Goal: Feedback & Contribution: Leave review/rating

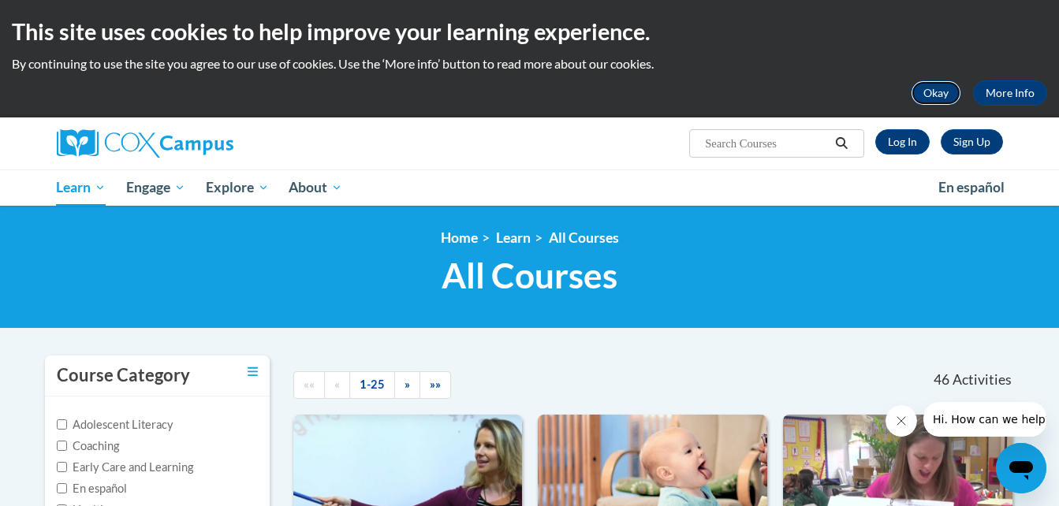
click at [931, 84] on button "Okay" at bounding box center [936, 92] width 50 height 25
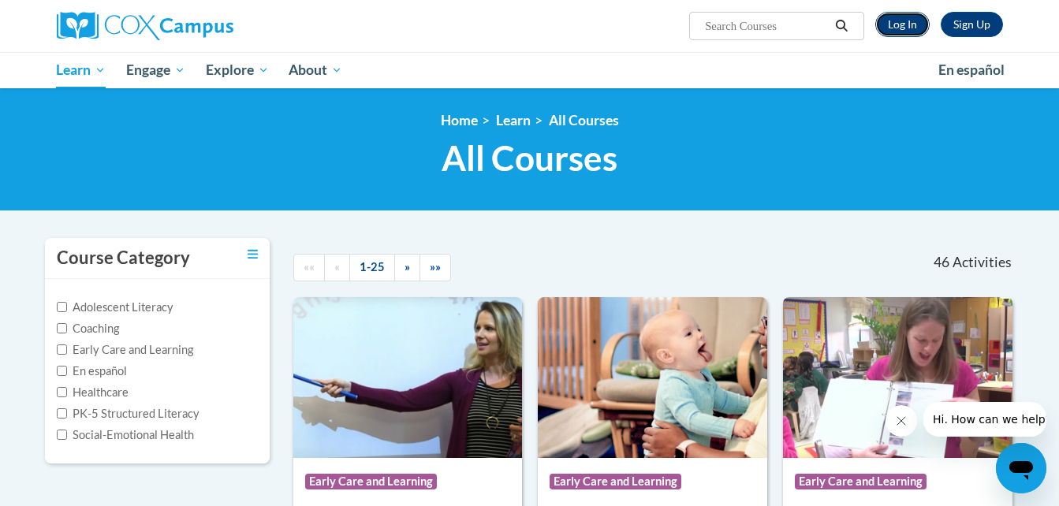
click at [902, 28] on link "Log In" at bounding box center [903, 24] width 54 height 25
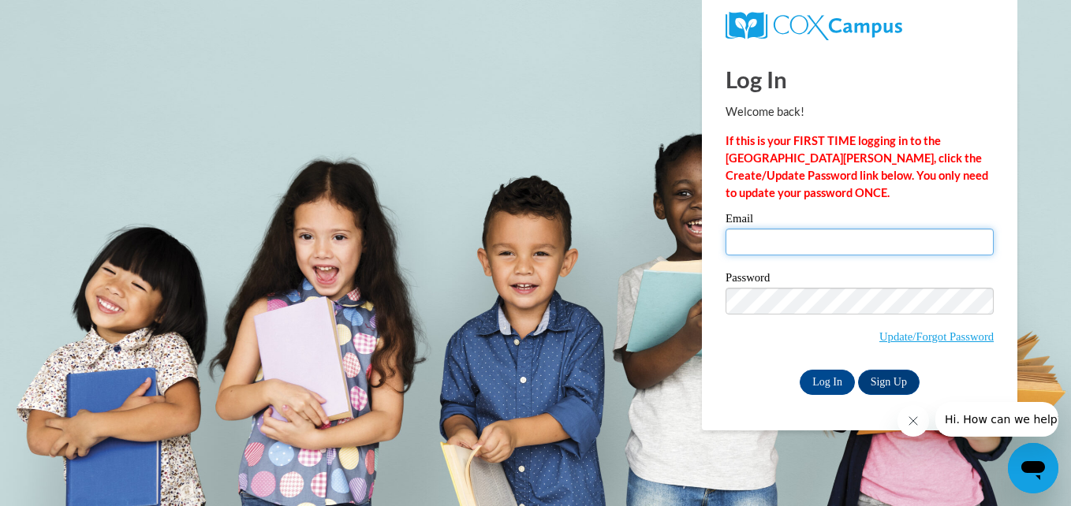
click at [736, 250] on input "Email" at bounding box center [860, 242] width 268 height 27
type input "netpooh55@gmail.com"
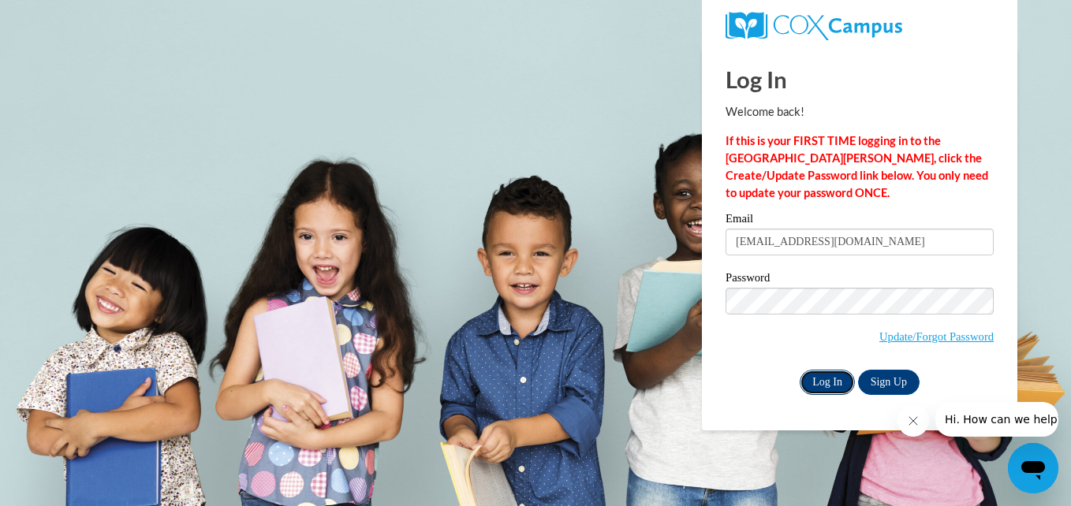
click at [820, 379] on input "Log In" at bounding box center [827, 382] width 55 height 25
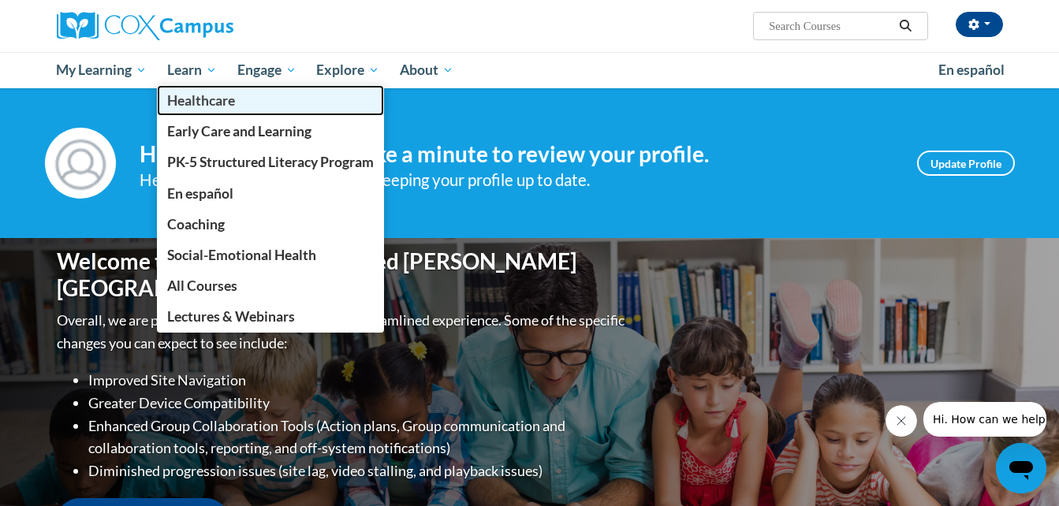
click at [181, 96] on span "Healthcare" at bounding box center [201, 100] width 68 height 17
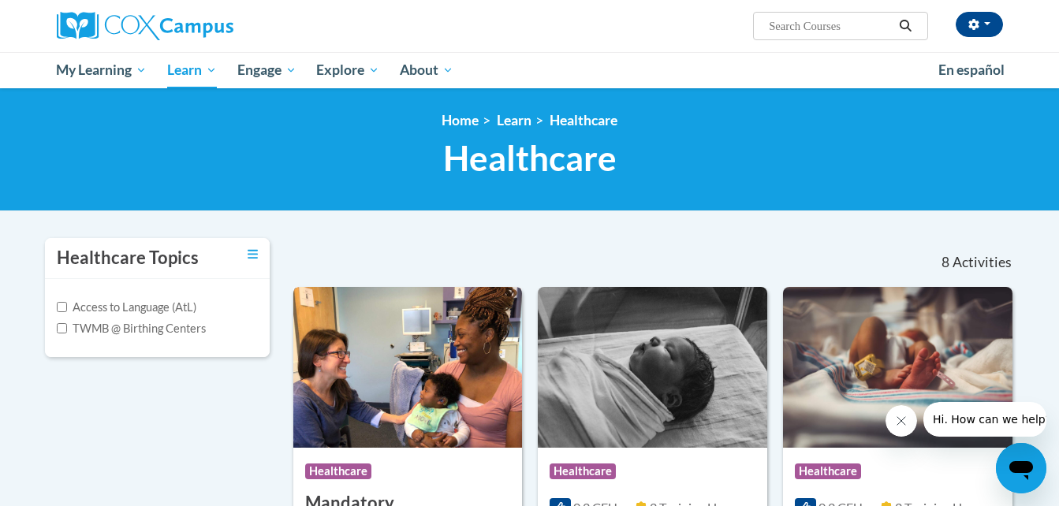
click at [377, 364] on img at bounding box center [408, 367] width 230 height 161
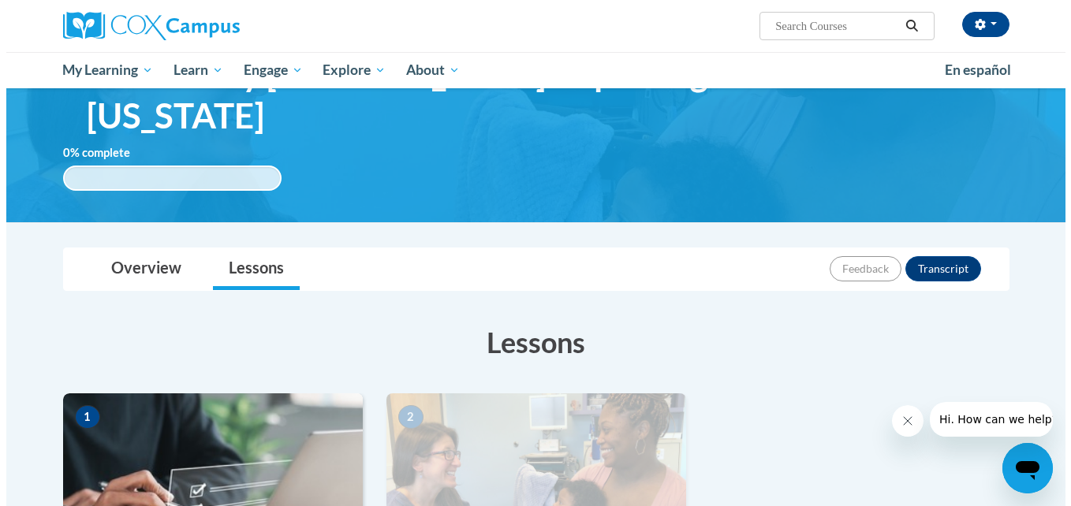
scroll to position [284, 0]
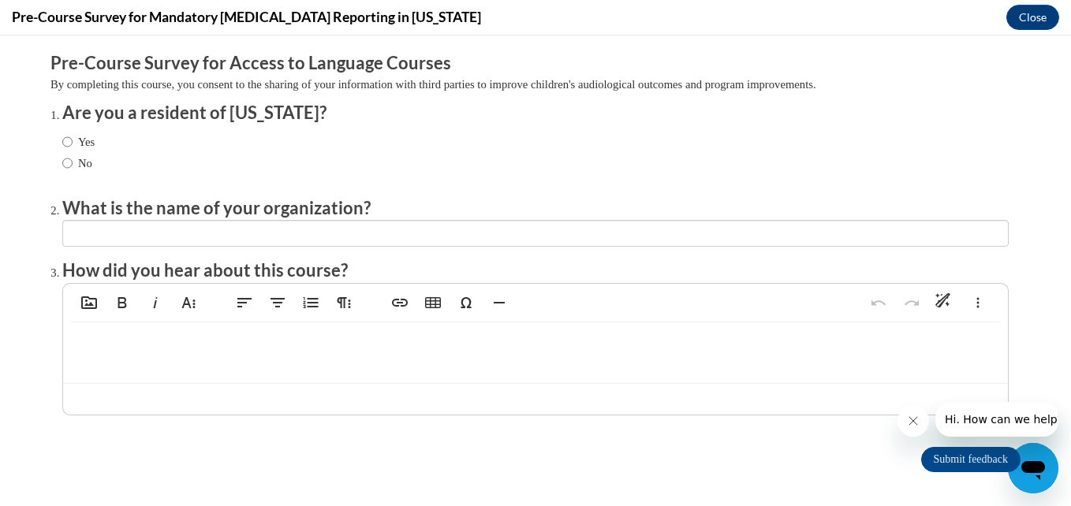
scroll to position [0, 0]
click at [50, 158] on ol "Are you a resident of [US_STATE]? Yes Which of the following best describes you…" at bounding box center [535, 270] width 970 height 338
click at [62, 162] on input "No" at bounding box center [67, 163] width 10 height 17
radio input "true"
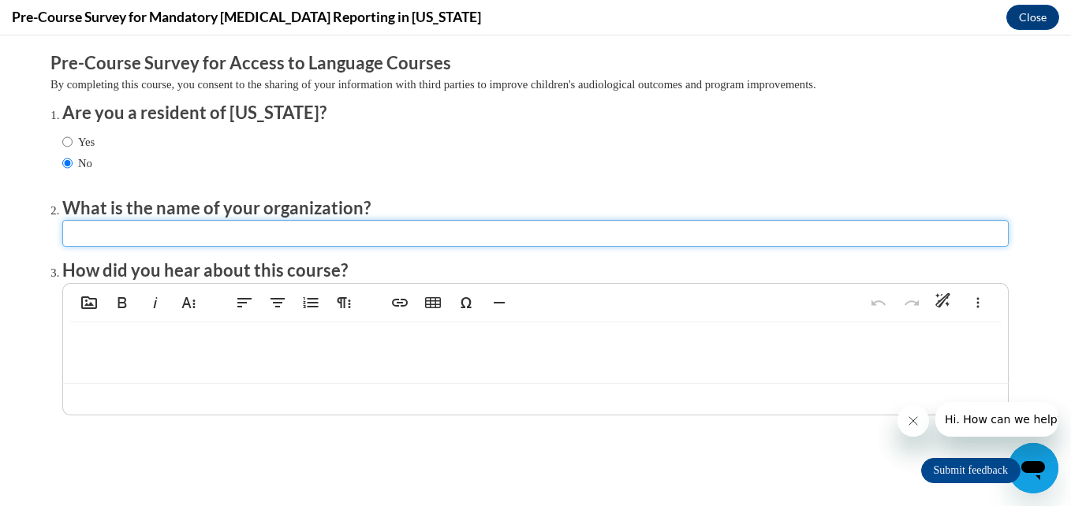
click at [95, 231] on input "textbox" at bounding box center [535, 233] width 947 height 27
type input "Practicum"
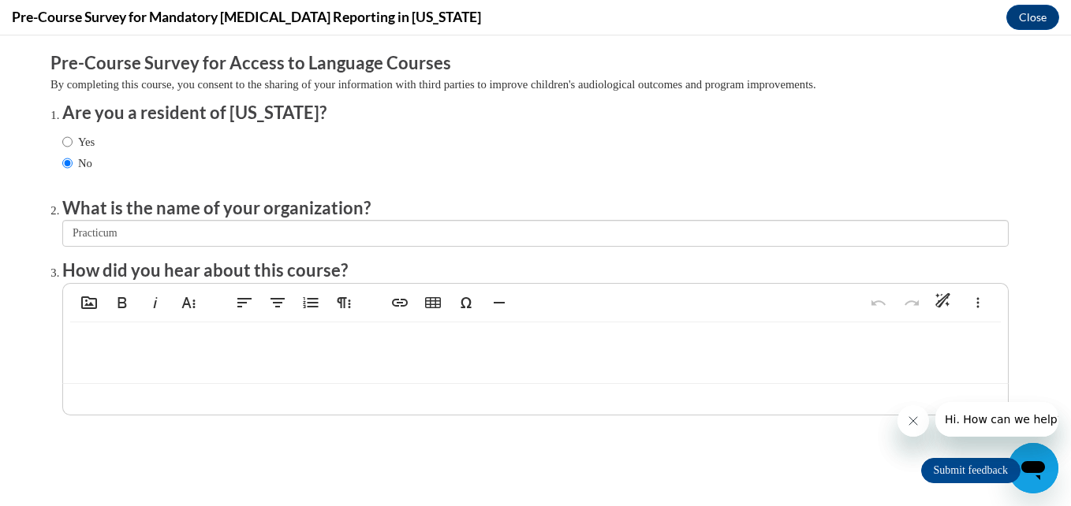
click at [128, 363] on div at bounding box center [535, 353] width 945 height 60
type textarea "<p>Practicum class at JSU</p>"
click at [921, 472] on input "Submit feedback" at bounding box center [970, 470] width 99 height 25
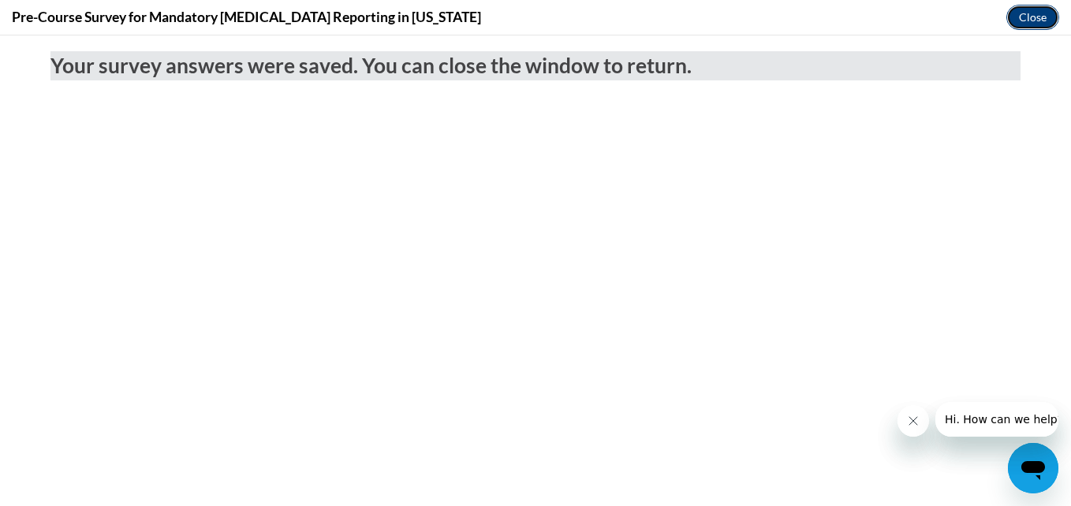
click at [1030, 18] on button "Close" at bounding box center [1032, 17] width 53 height 25
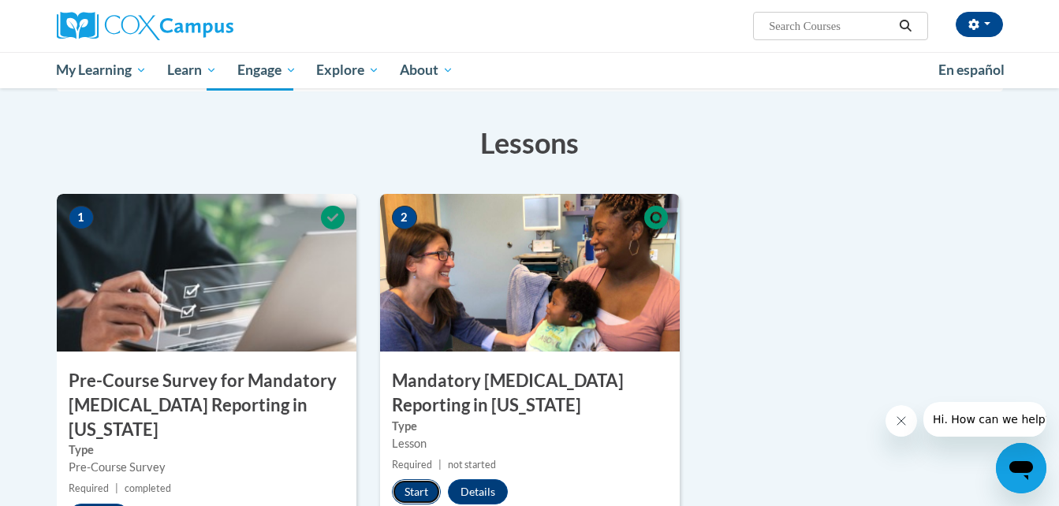
click at [408, 480] on button "Start" at bounding box center [416, 492] width 49 height 25
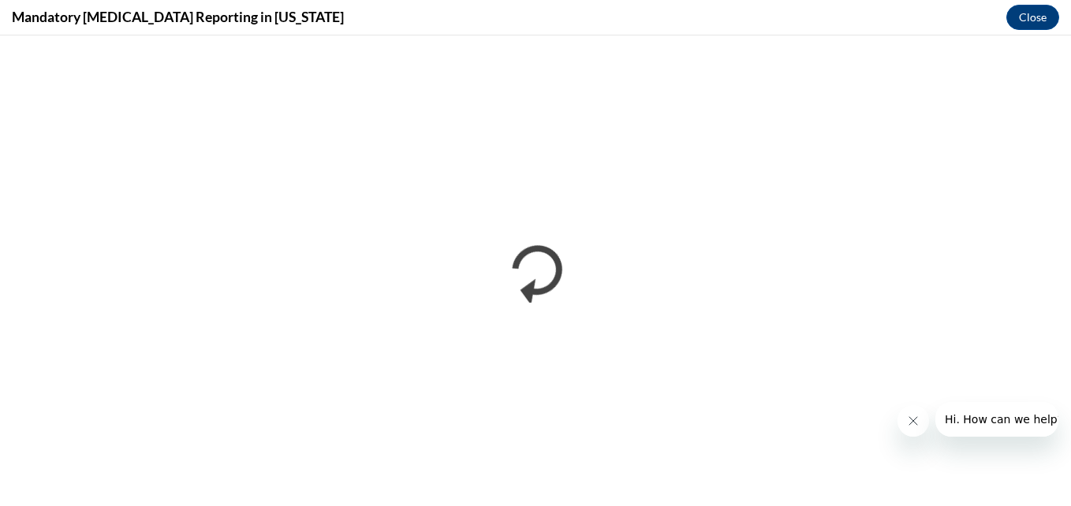
click at [906, 428] on button "Close message from company" at bounding box center [913, 421] width 32 height 32
